Goal: Task Accomplishment & Management: Manage account settings

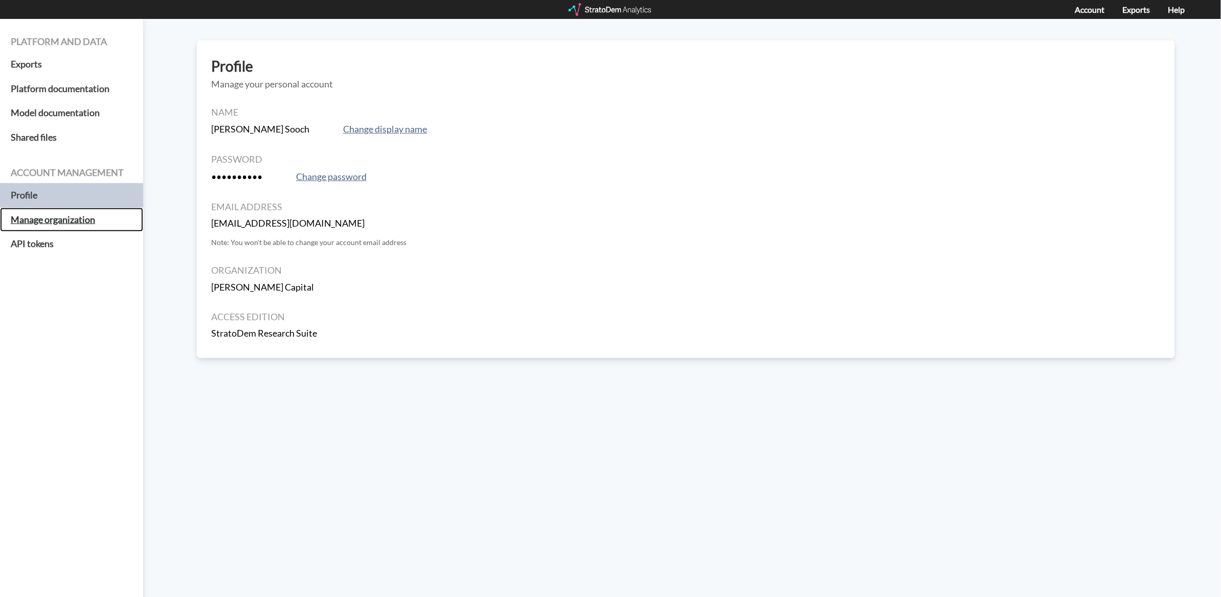
click at [85, 217] on h5 "Manage organization" at bounding box center [71, 220] width 143 height 25
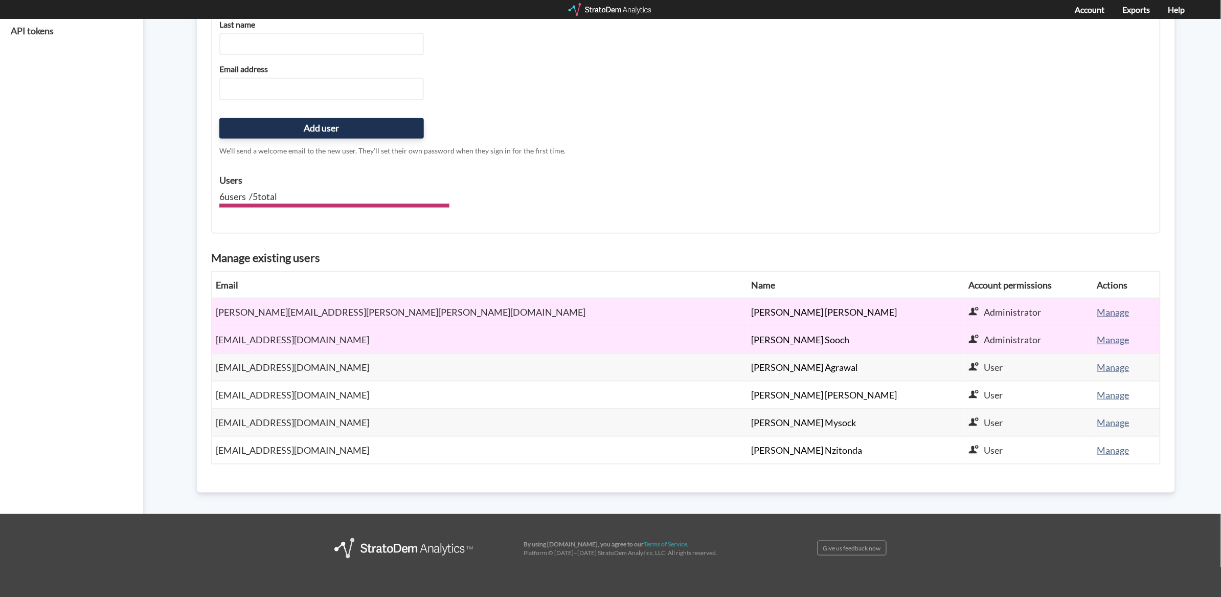
scroll to position [224, 0]
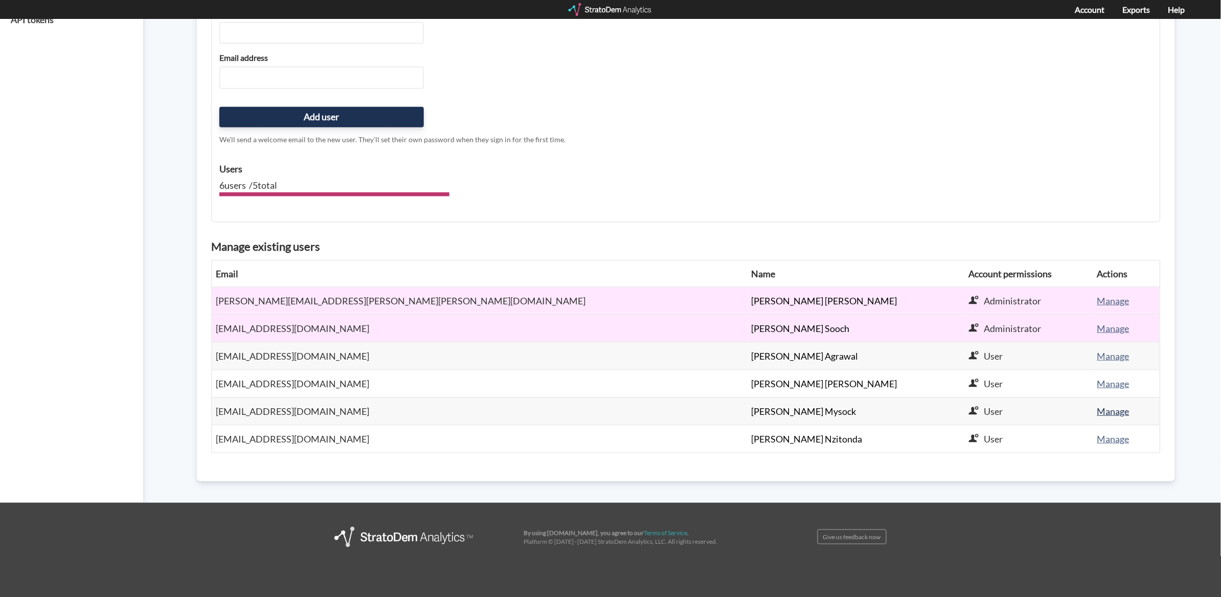
click at [1121, 404] on button "Manage" at bounding box center [1114, 410] width 35 height 19
click at [1020, 489] on div "Delete user" at bounding box center [1062, 487] width 127 height 25
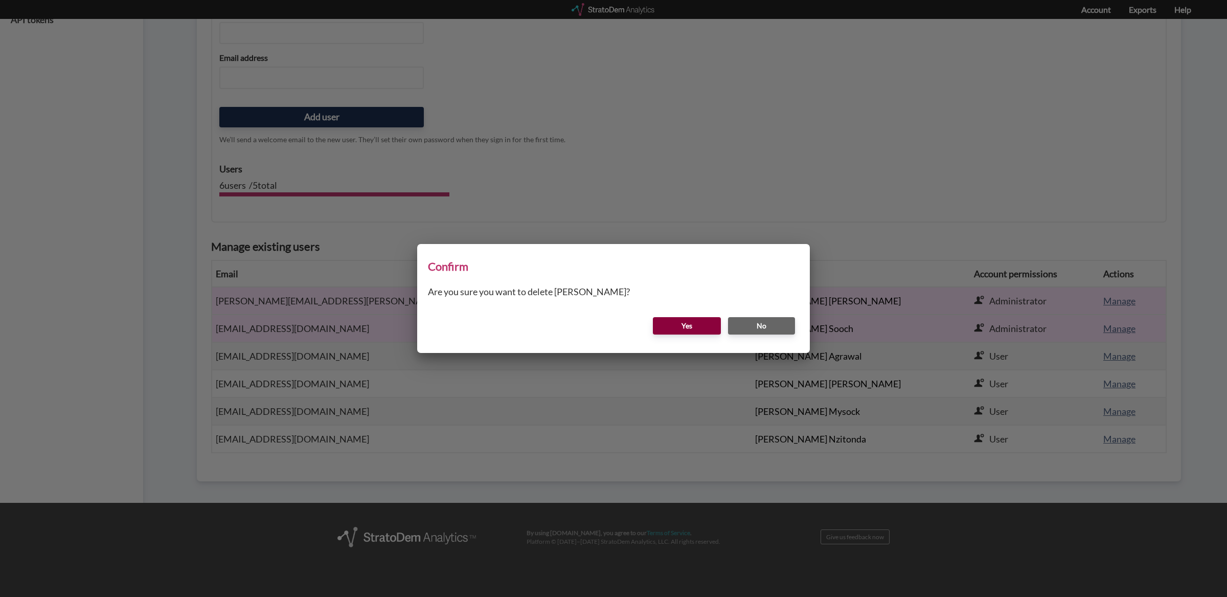
click at [701, 326] on button "Yes" at bounding box center [687, 325] width 68 height 17
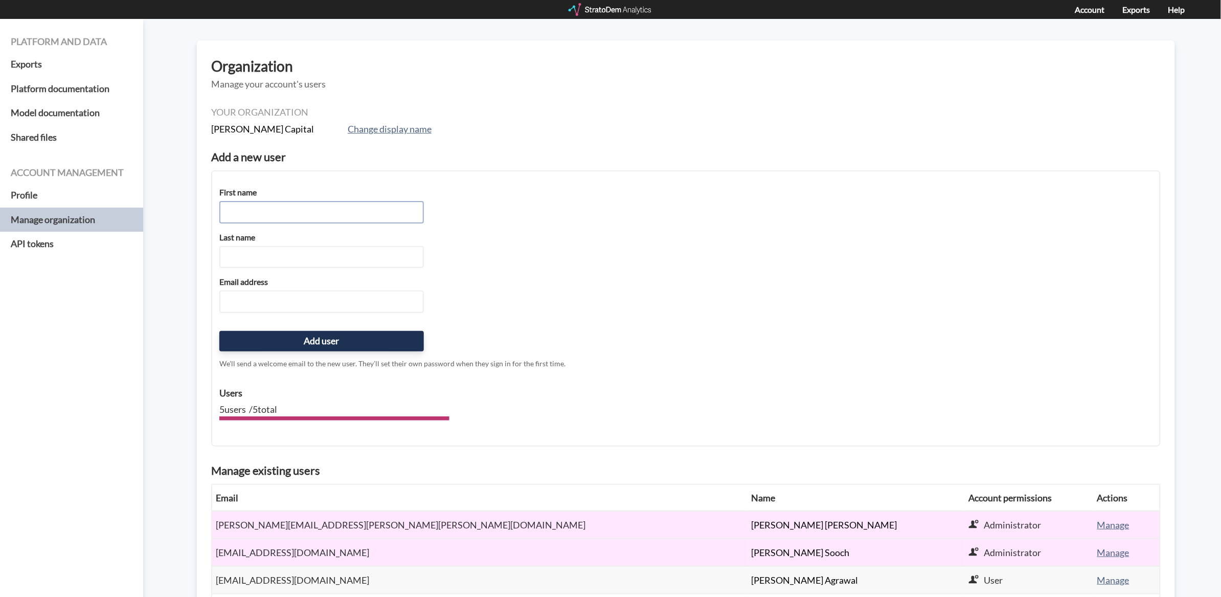
click at [332, 211] on input "First name" at bounding box center [321, 212] width 205 height 22
click at [74, 240] on h5 "API tokens" at bounding box center [71, 244] width 143 height 25
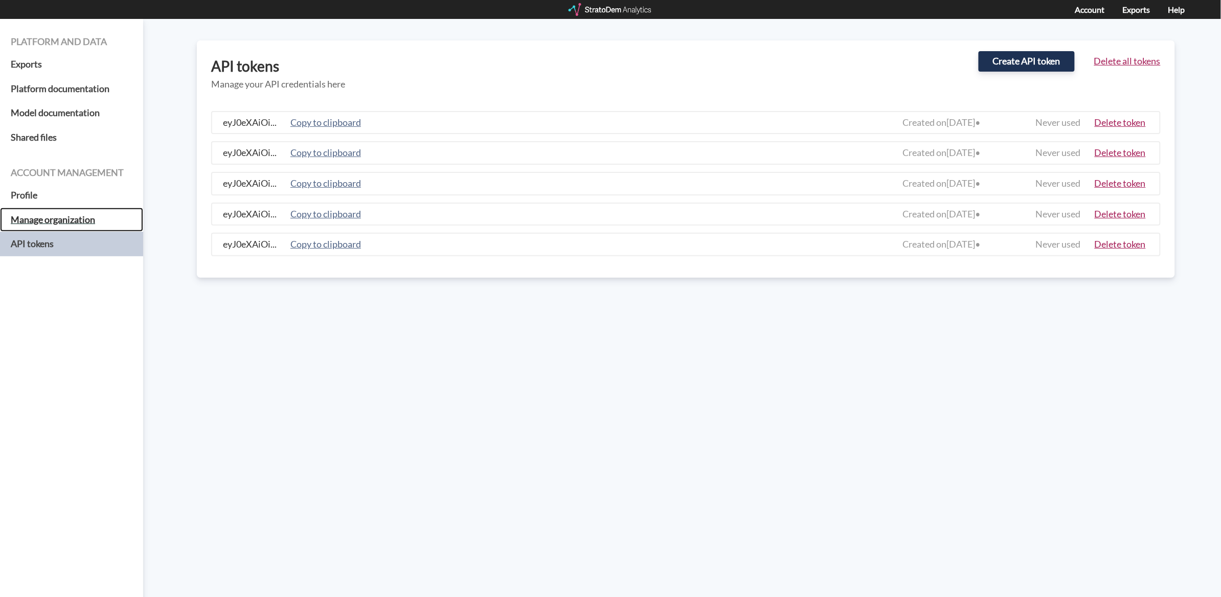
click at [85, 220] on h5 "Manage organization" at bounding box center [71, 220] width 143 height 25
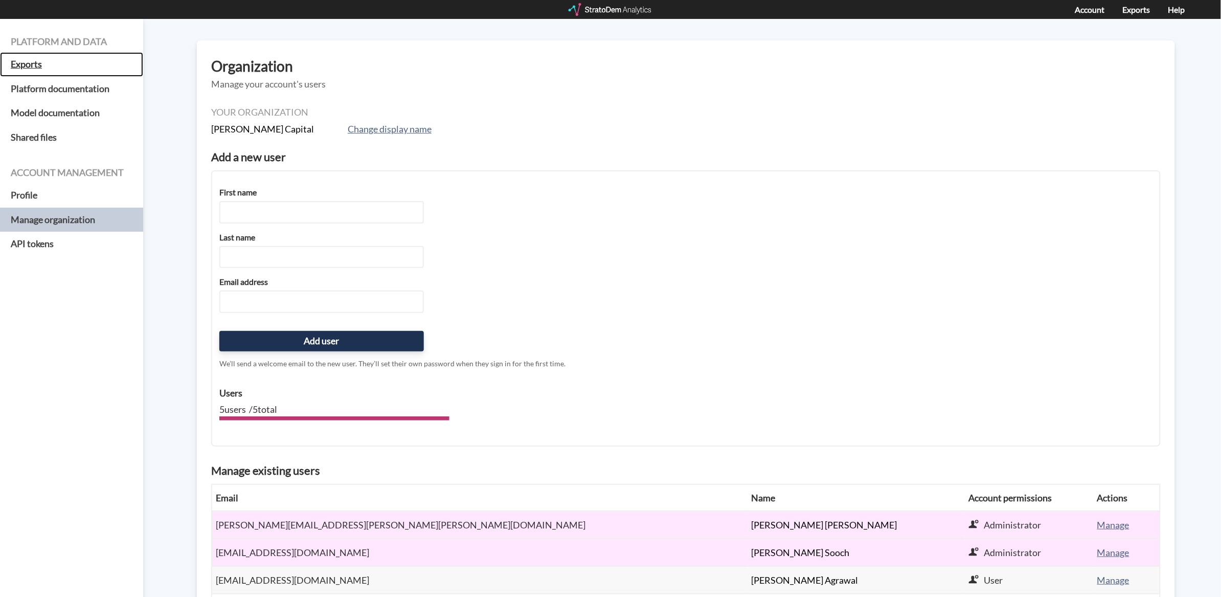
click at [108, 66] on h5 "Exports" at bounding box center [71, 64] width 143 height 25
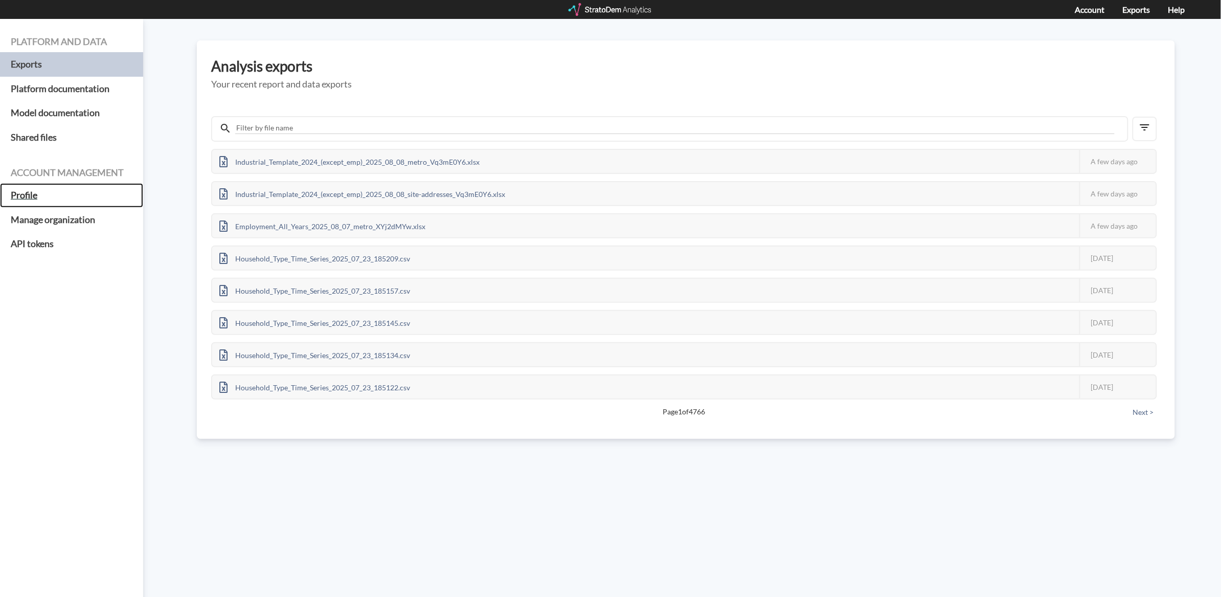
click at [77, 194] on h5 "Profile" at bounding box center [71, 195] width 143 height 25
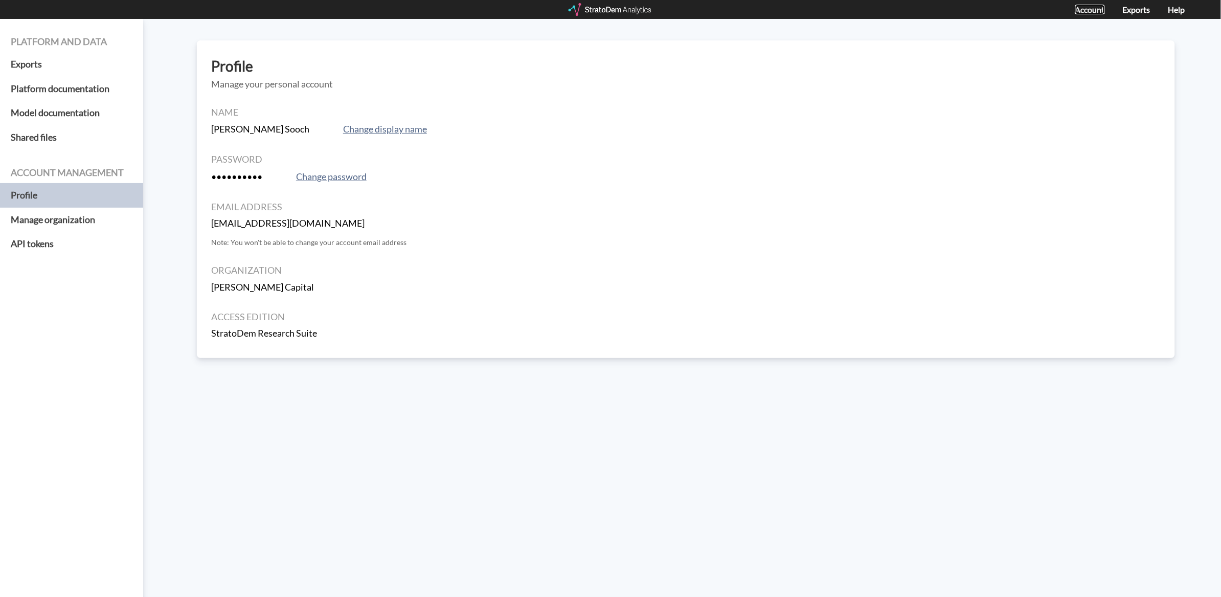
click at [1100, 12] on link "Account" at bounding box center [1090, 10] width 30 height 10
click at [597, 15] on div at bounding box center [611, 9] width 84 height 13
